Goal: Navigation & Orientation: Find specific page/section

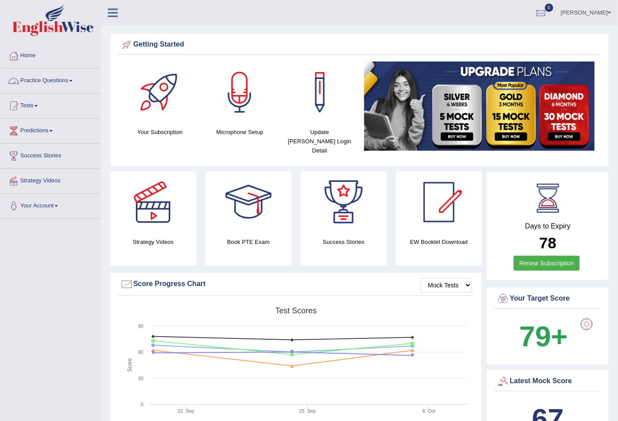
click at [53, 80] on link "Practice Questions" at bounding box center [50, 80] width 100 height 22
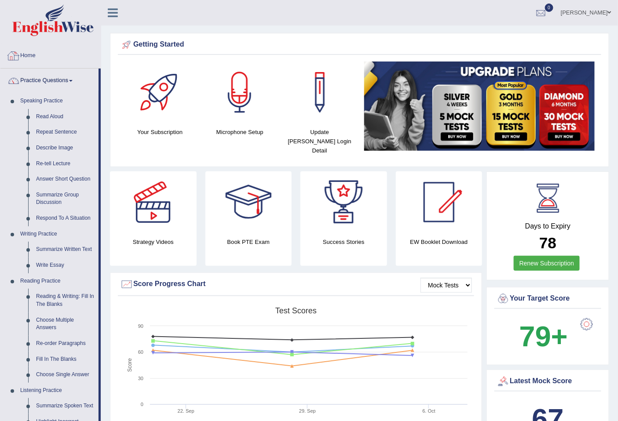
click at [177, 18] on div "[PERSON_NAME] Toggle navigation Username: razib_parramatta Access Type: Online …" at bounding box center [359, 13] width 517 height 26
click at [196, 12] on div "[PERSON_NAME] Toggle navigation Username: razib_parramatta Access Type: Online …" at bounding box center [359, 13] width 517 height 26
click at [55, 29] on img at bounding box center [52, 20] width 81 height 32
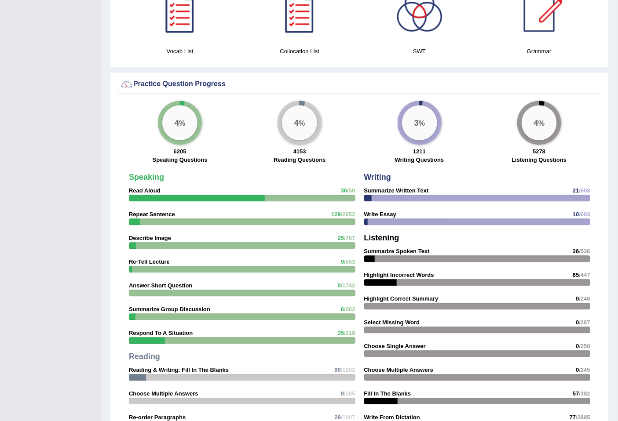
scroll to position [582, 0]
